Goal: Information Seeking & Learning: Learn about a topic

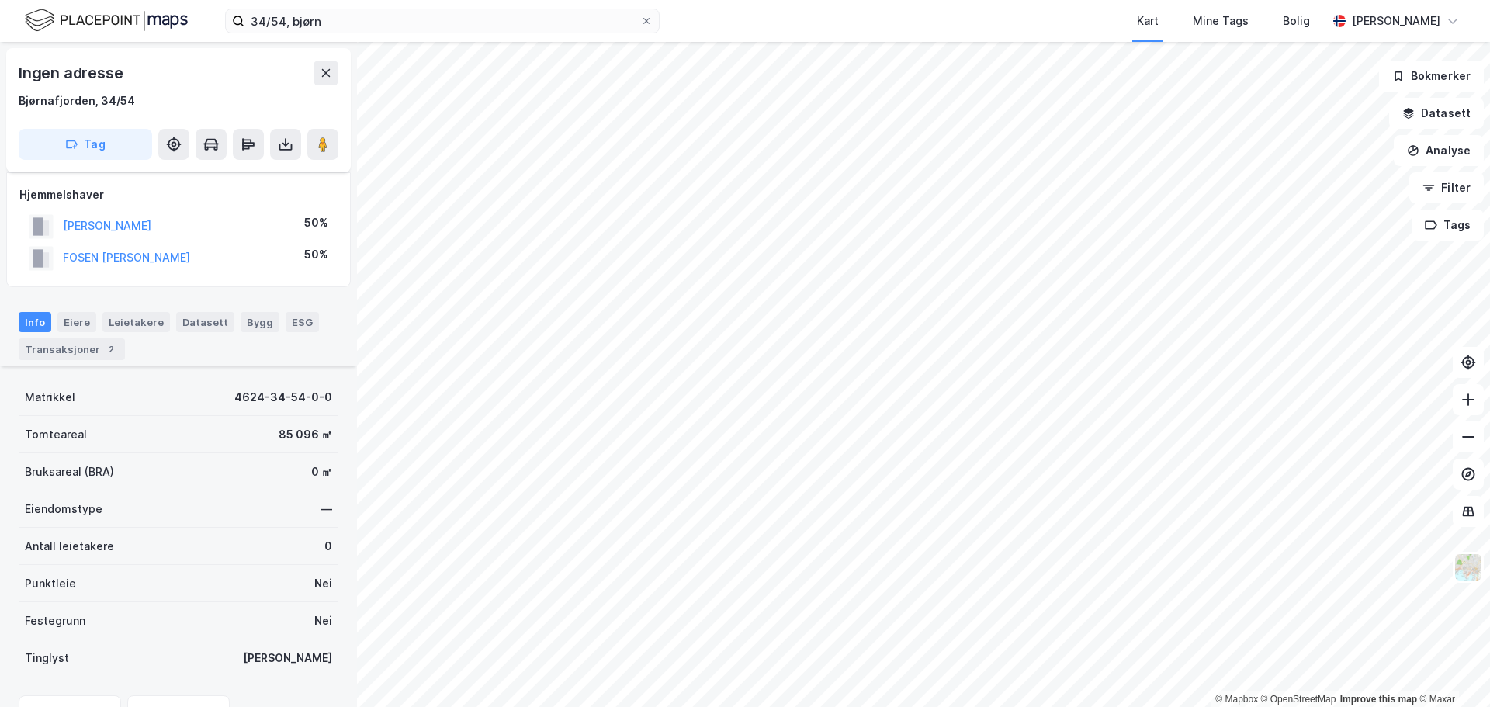
scroll to position [151, 0]
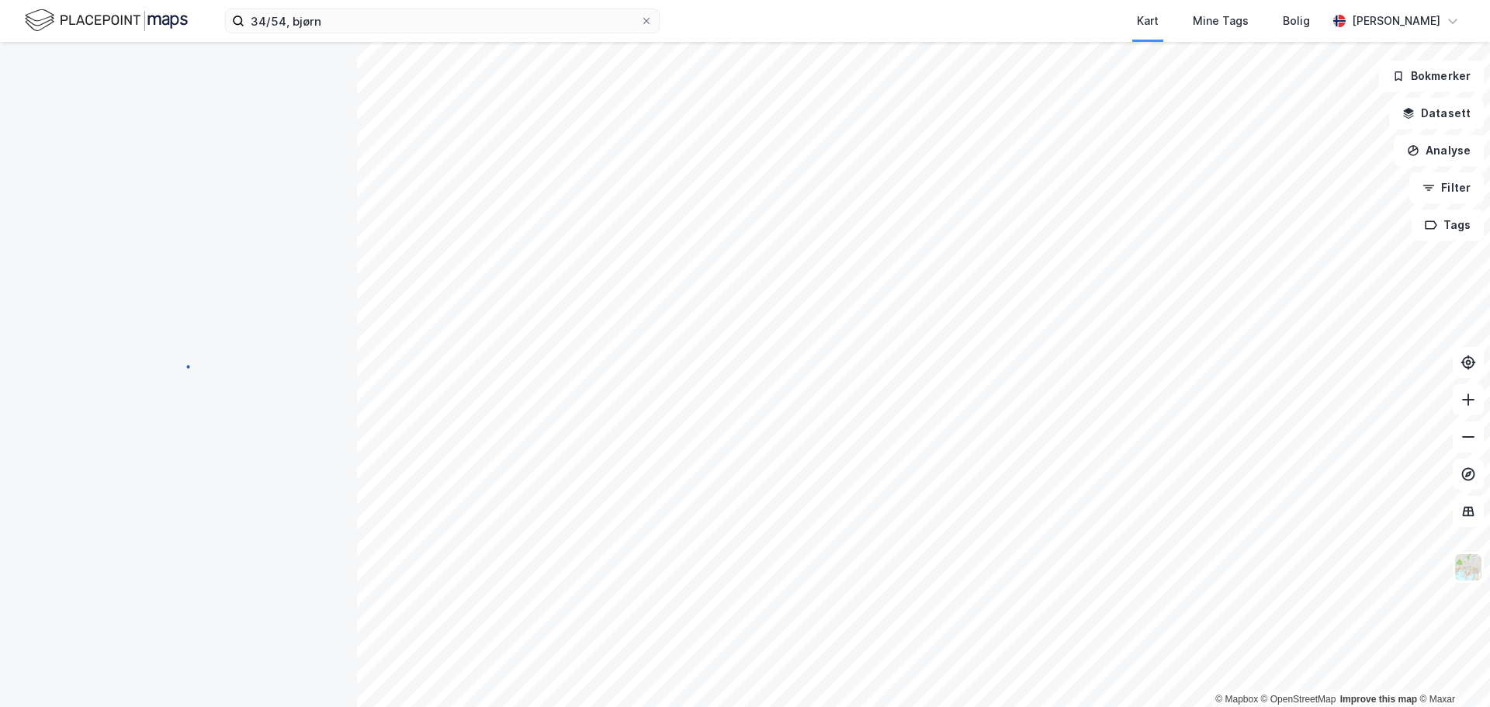
scroll to position [1, 0]
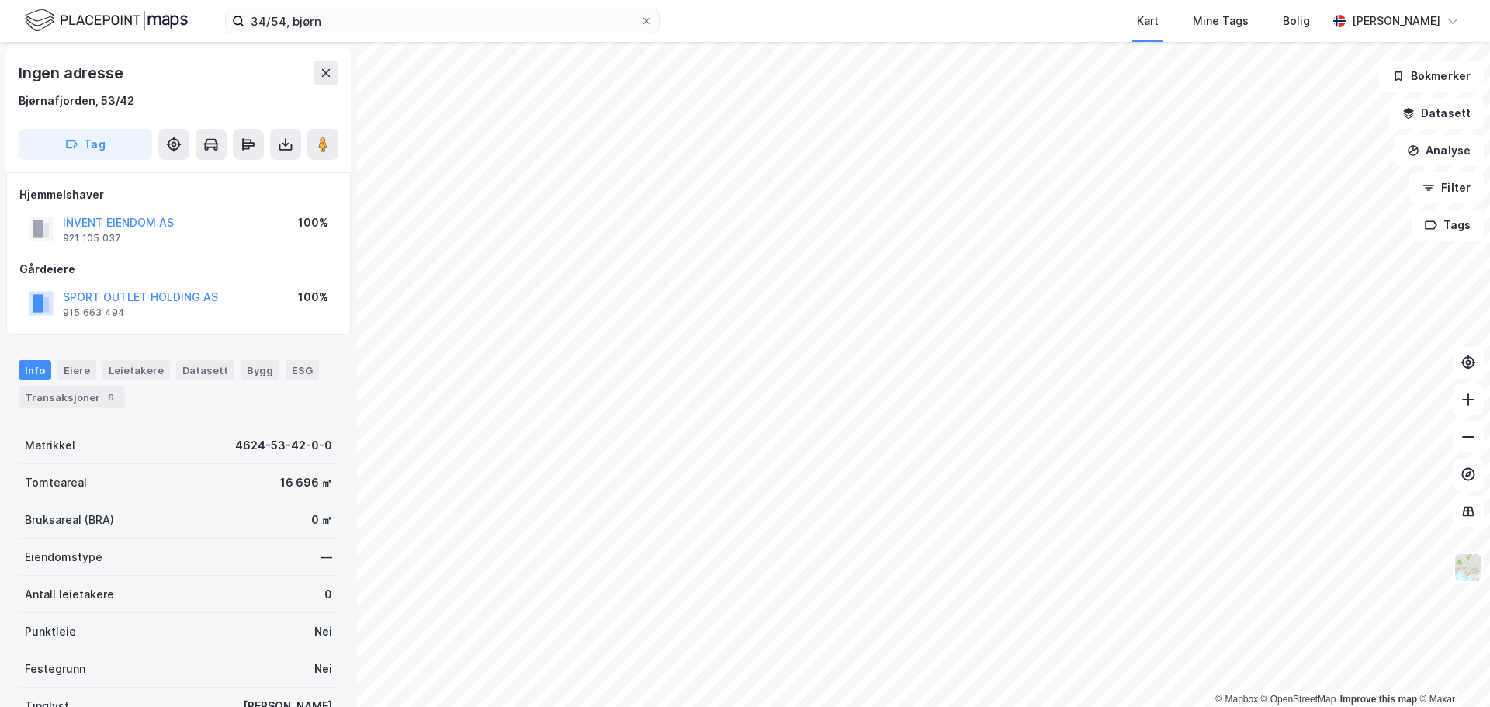
scroll to position [1, 0]
click at [258, 262] on div "© Mapbox © OpenStreetMap Improve this map © Maxar Ingen adresse [STREET_ADDRESS…" at bounding box center [745, 374] width 1490 height 665
